Goal: Transaction & Acquisition: Purchase product/service

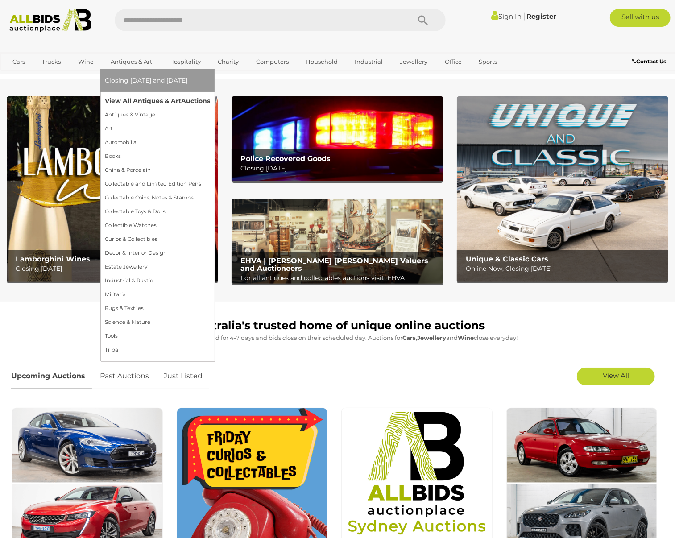
click at [150, 99] on link "View All Antiques & Art Auctions" at bounding box center [157, 101] width 105 height 14
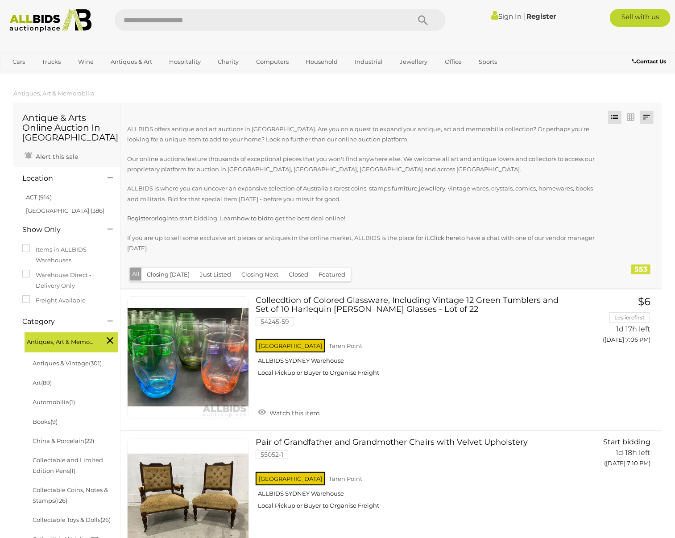
click at [647, 115] on link at bounding box center [646, 117] width 13 height 13
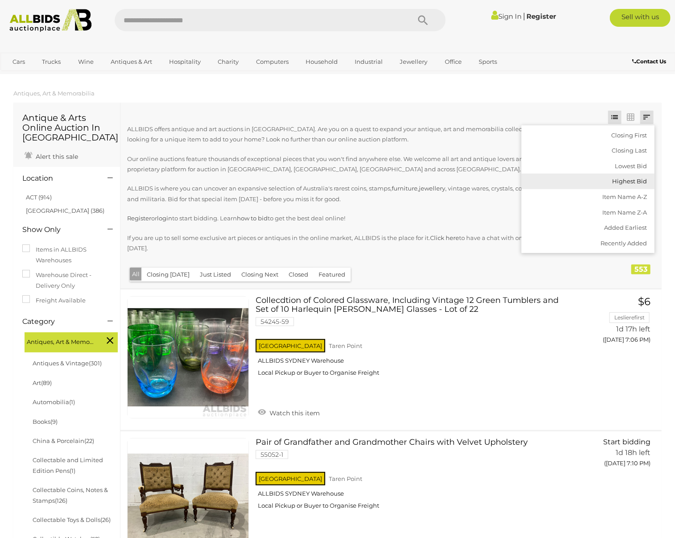
click at [629, 185] on link "Highest Bid" at bounding box center [587, 181] width 133 height 16
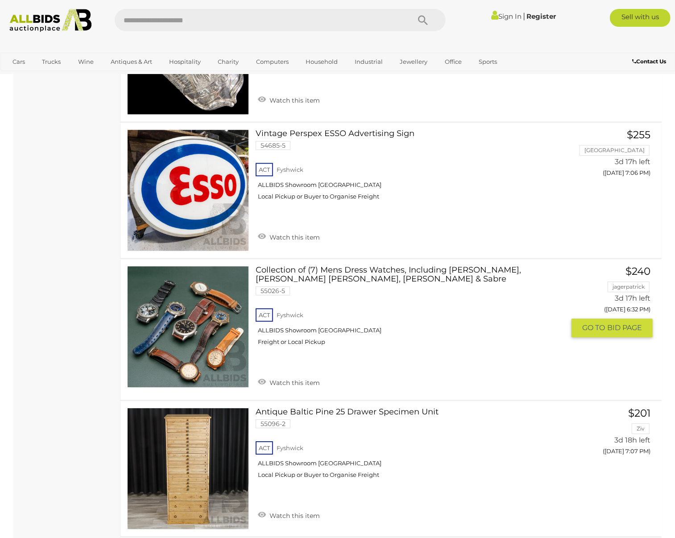
scroll to position [1605, 0]
